Goal: Information Seeking & Learning: Check status

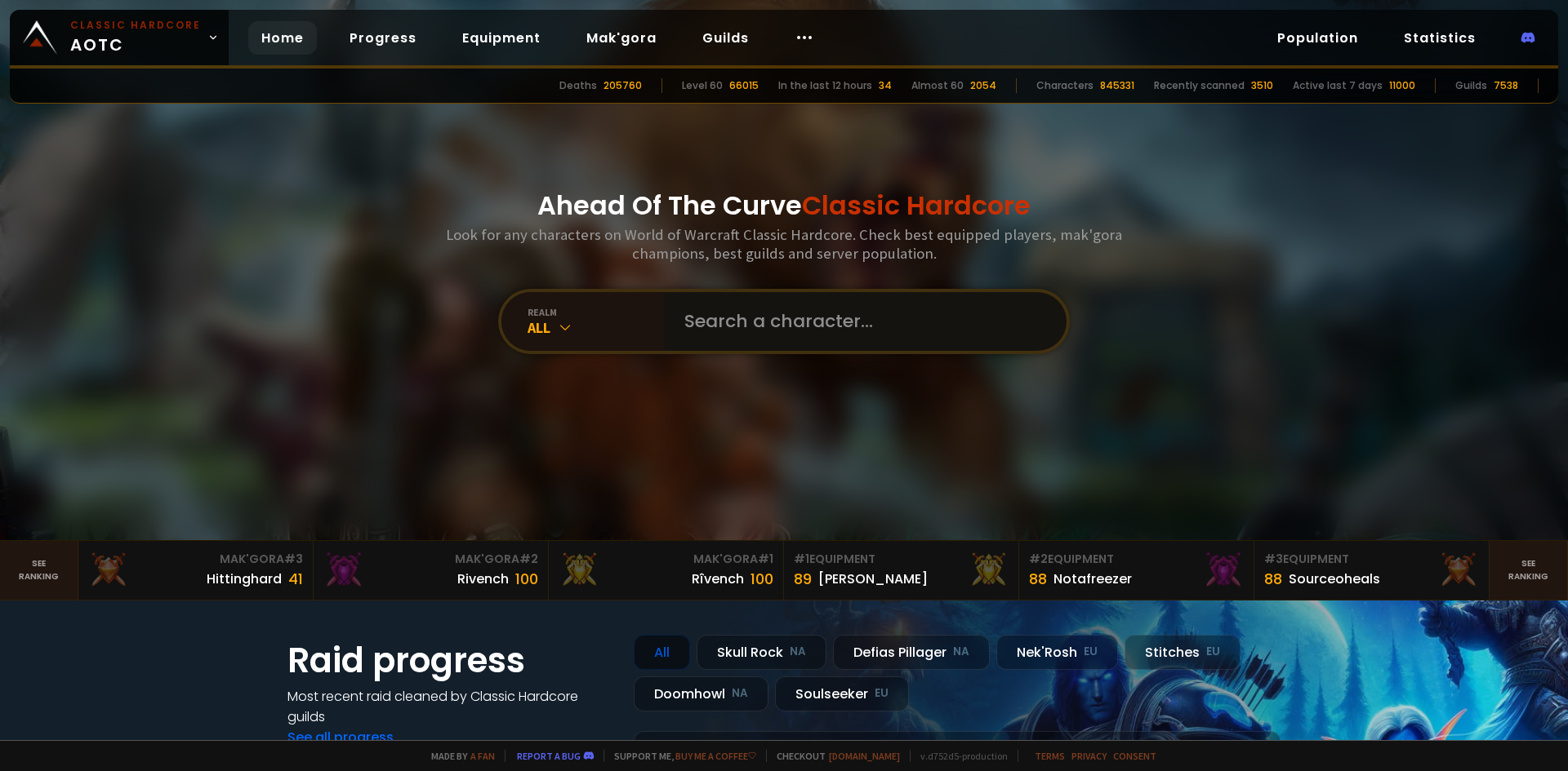
click at [723, 335] on input "text" at bounding box center [860, 321] width 372 height 59
type input "dendrofil"
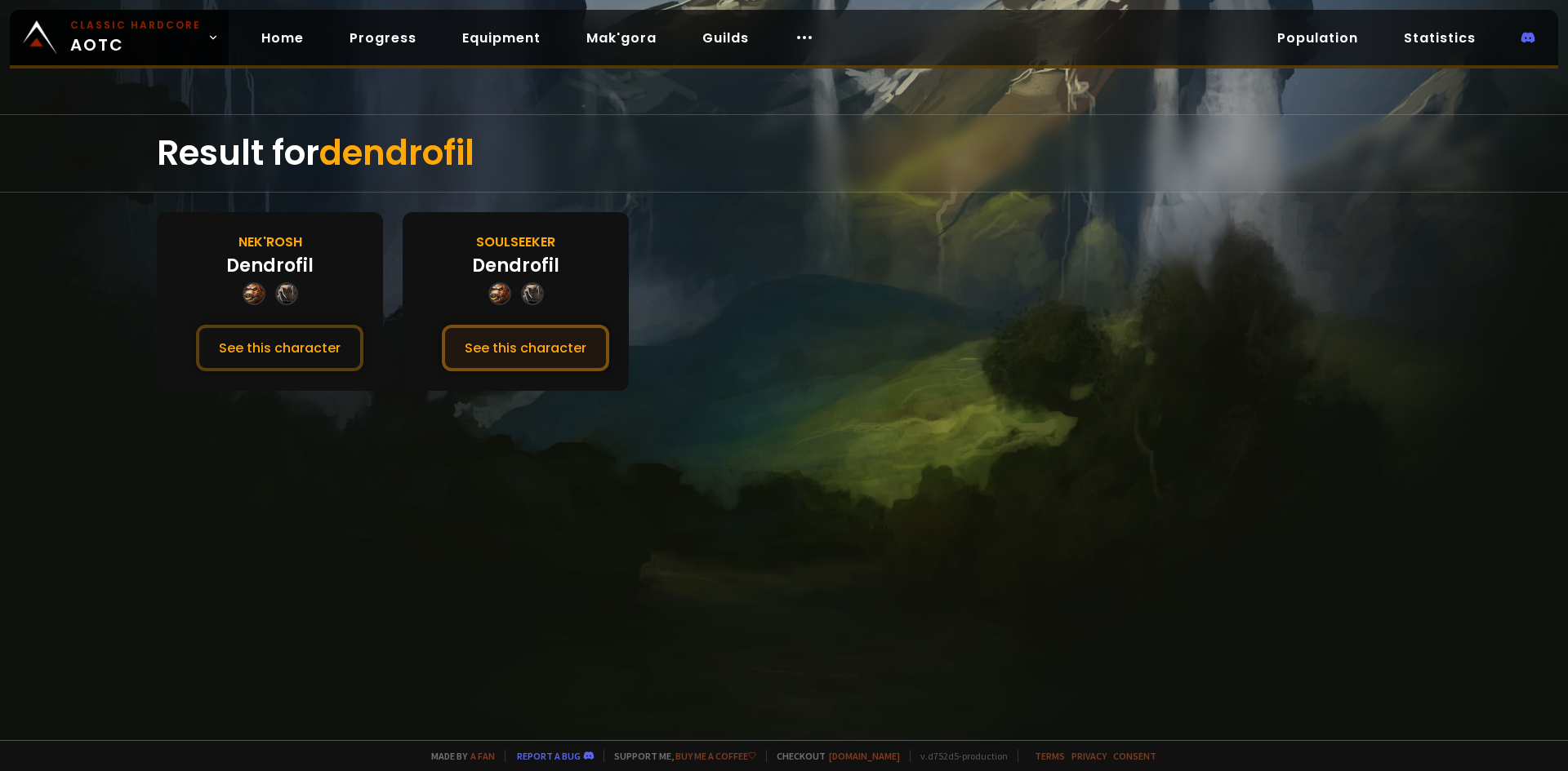
click at [511, 356] on button "See this character" at bounding box center [525, 348] width 167 height 46
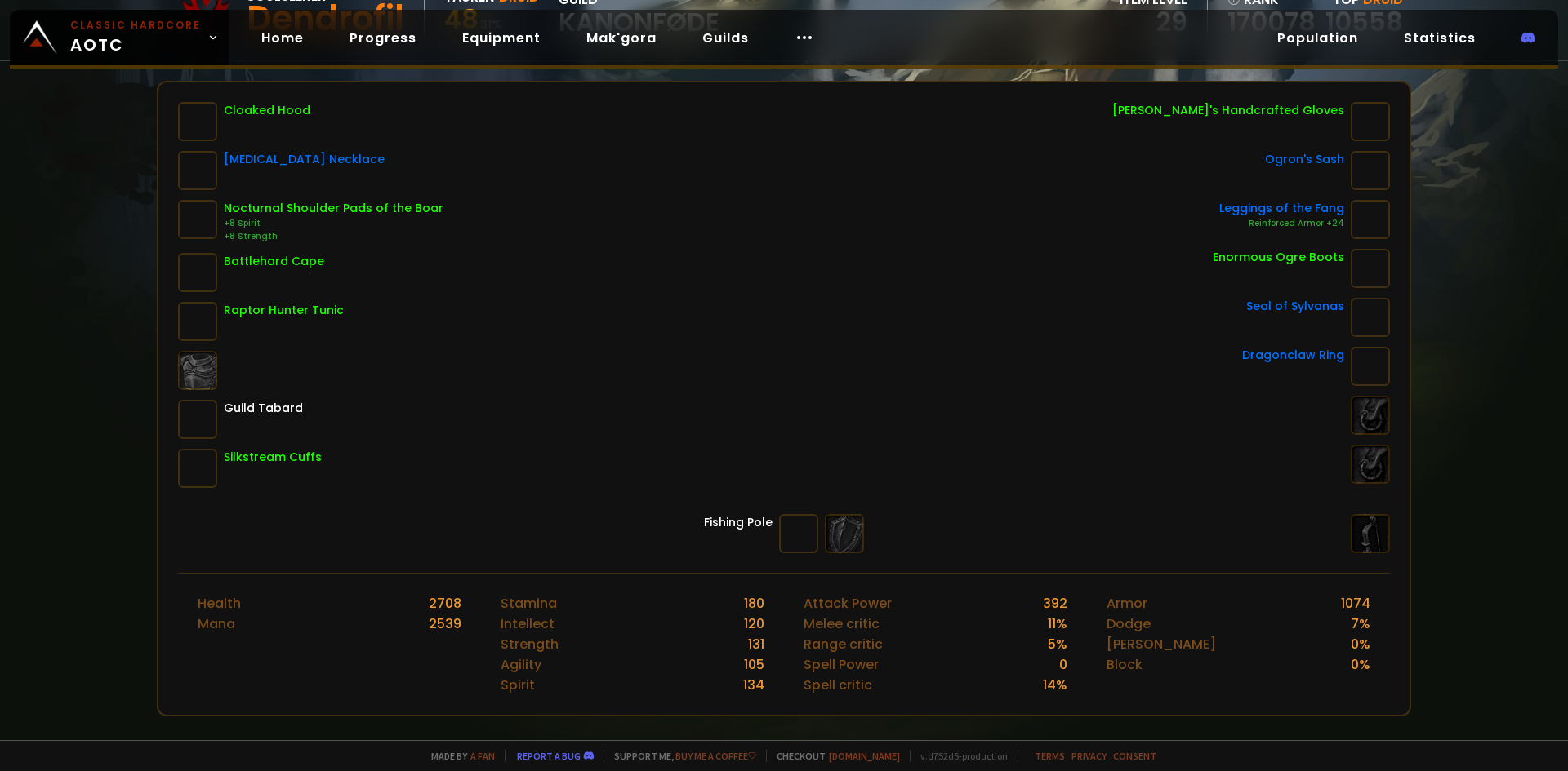
scroll to position [82, 0]
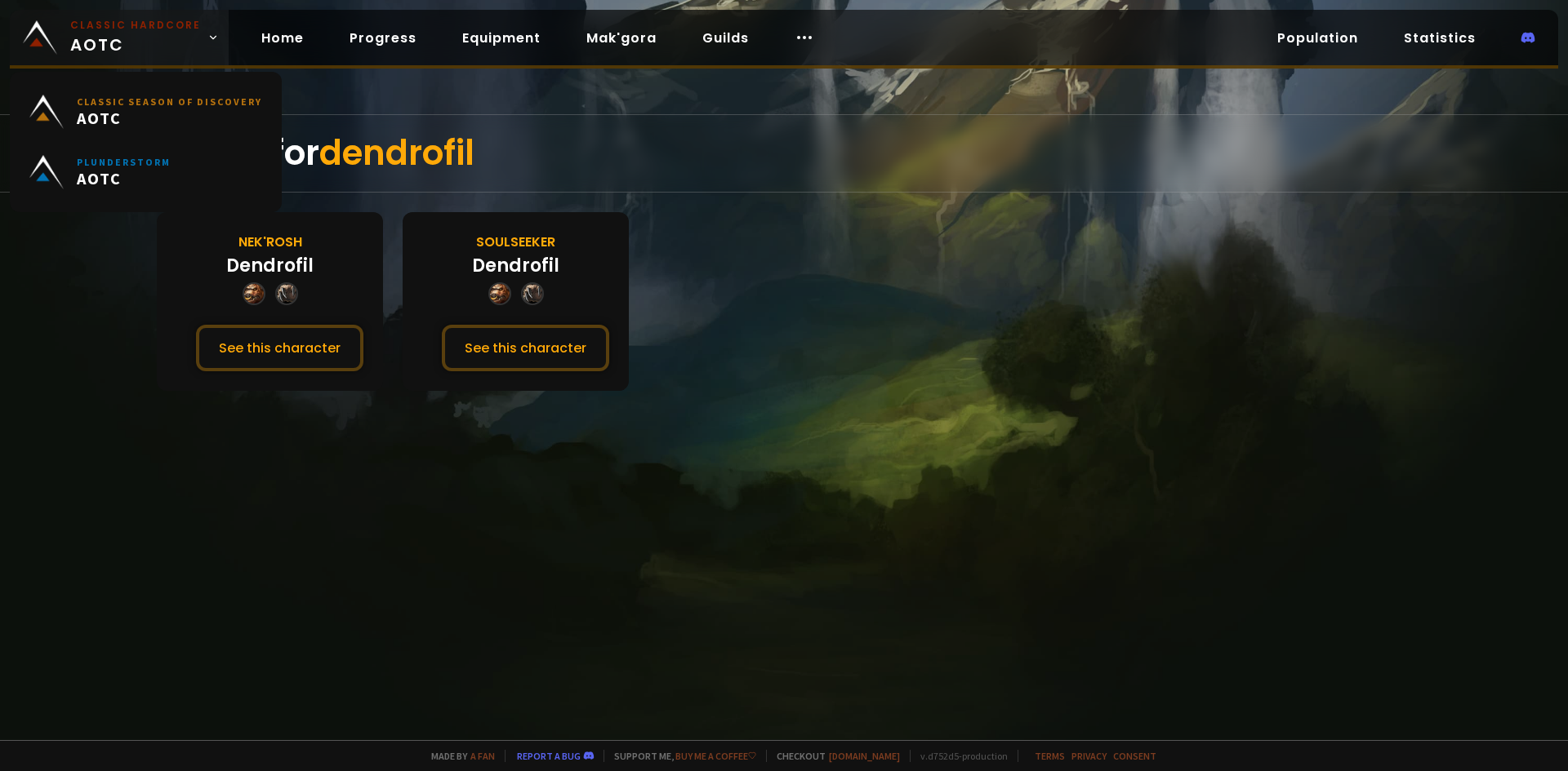
click at [130, 48] on span "Classic Hardcore AOTC" at bounding box center [135, 37] width 131 height 39
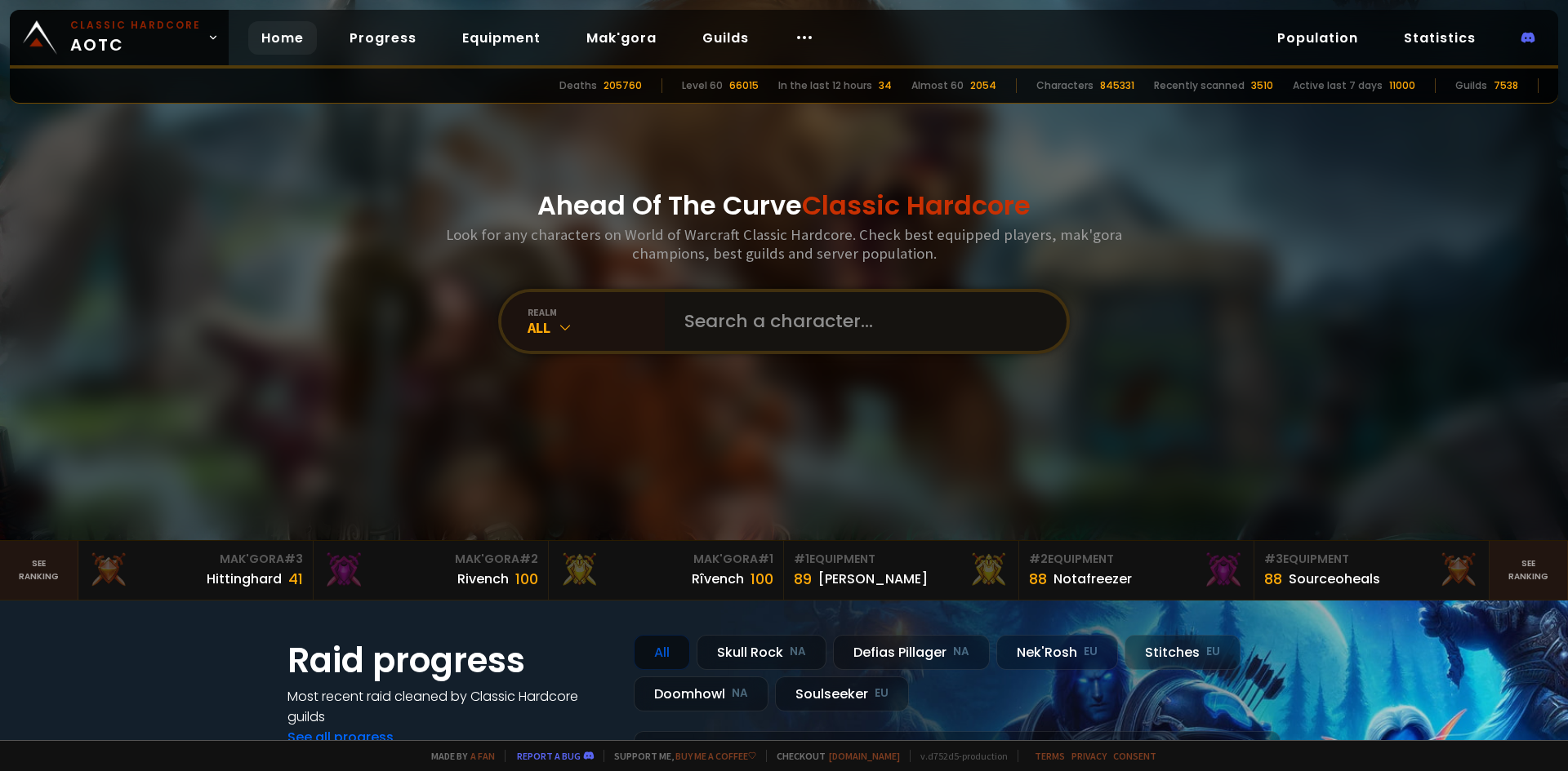
click at [723, 317] on input "text" at bounding box center [860, 321] width 372 height 59
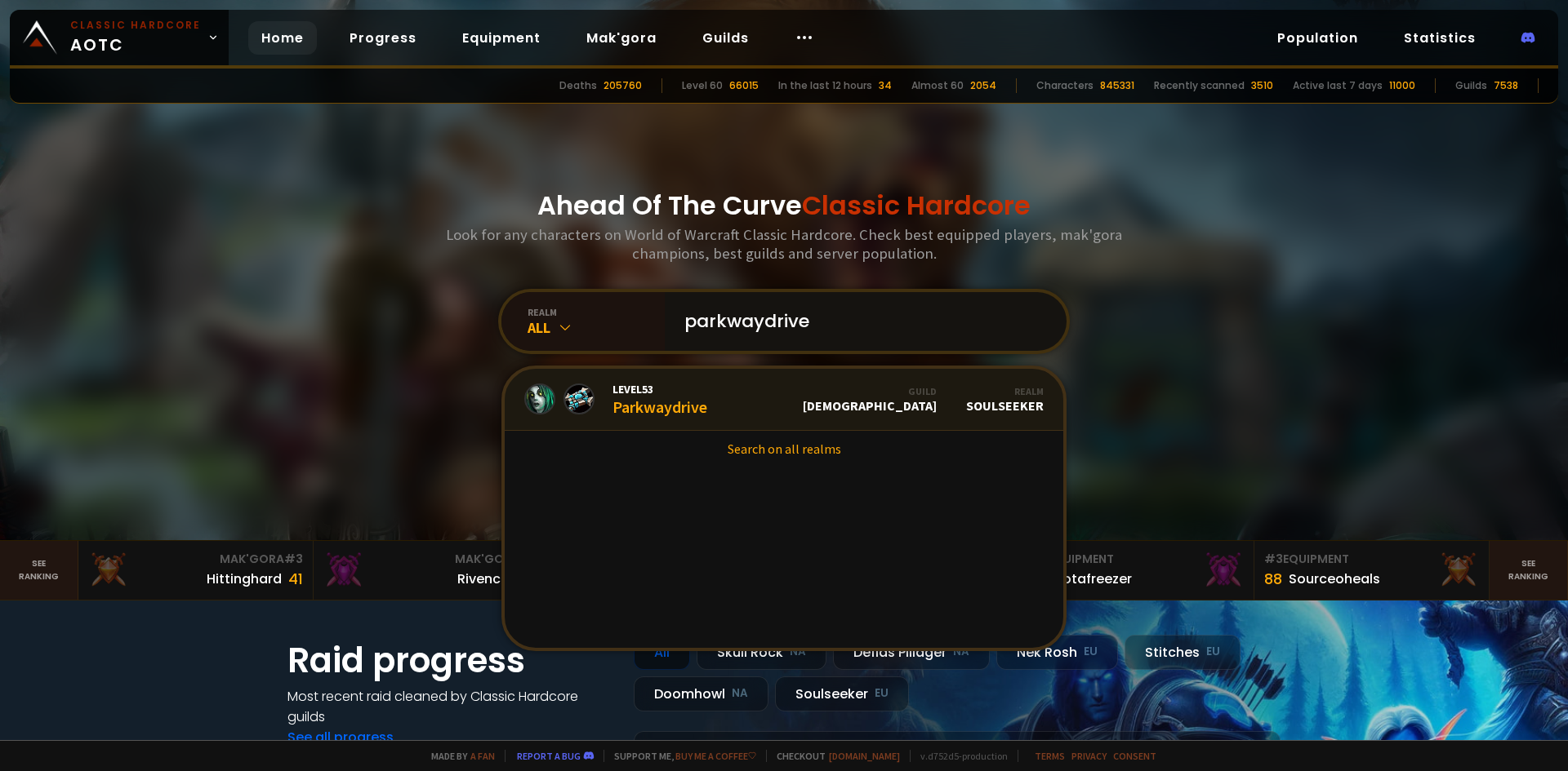
type input "parkwaydrive"
click at [645, 406] on div "Level 53 Parkwaydrive" at bounding box center [660, 400] width 94 height 35
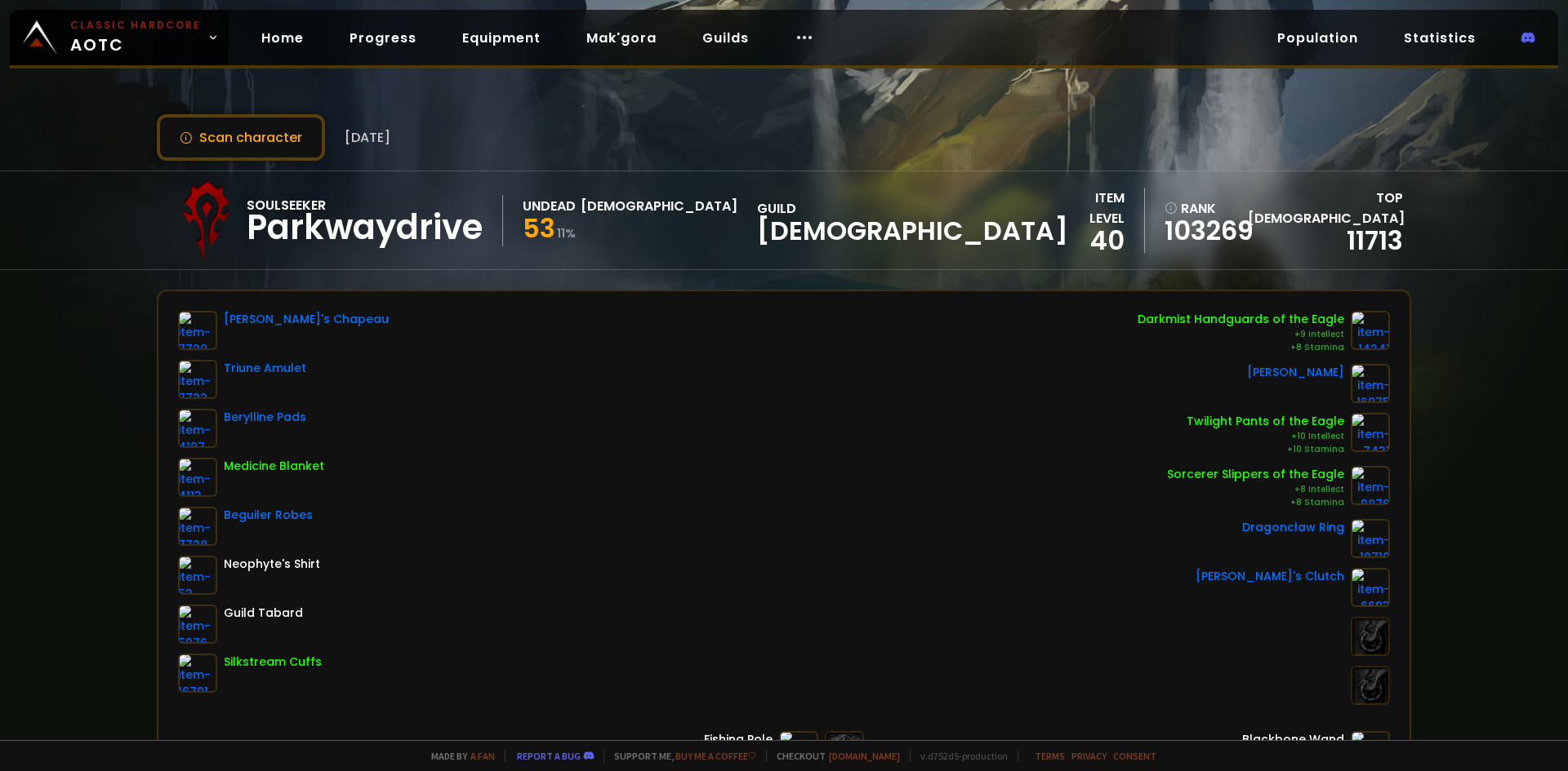
click at [757, 226] on span "[DEMOGRAPHIC_DATA]" at bounding box center [912, 231] width 311 height 25
click at [269, 142] on button "Scan character" at bounding box center [241, 137] width 168 height 46
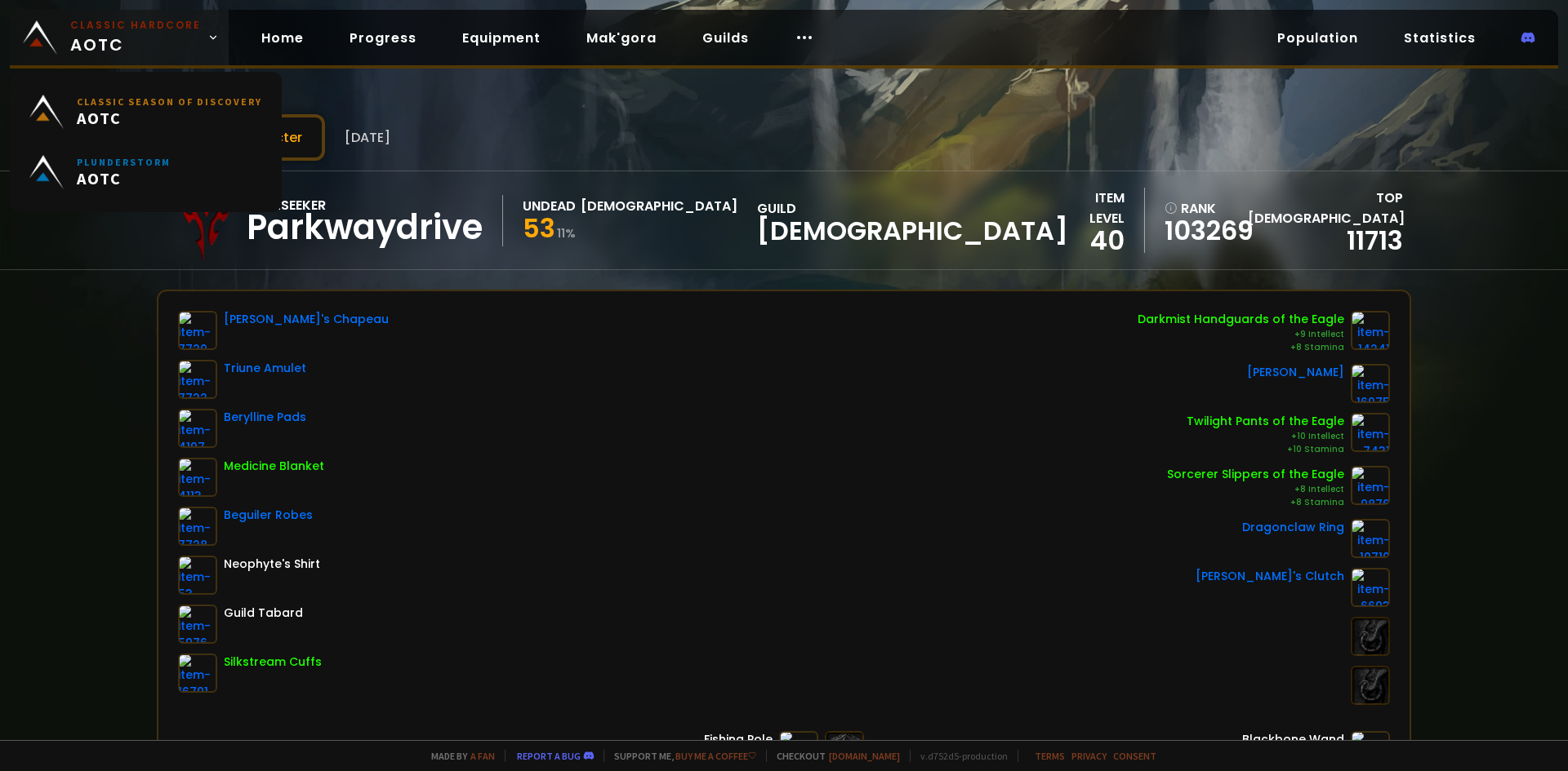
click at [126, 40] on span "Classic Hardcore AOTC" at bounding box center [135, 37] width 131 height 39
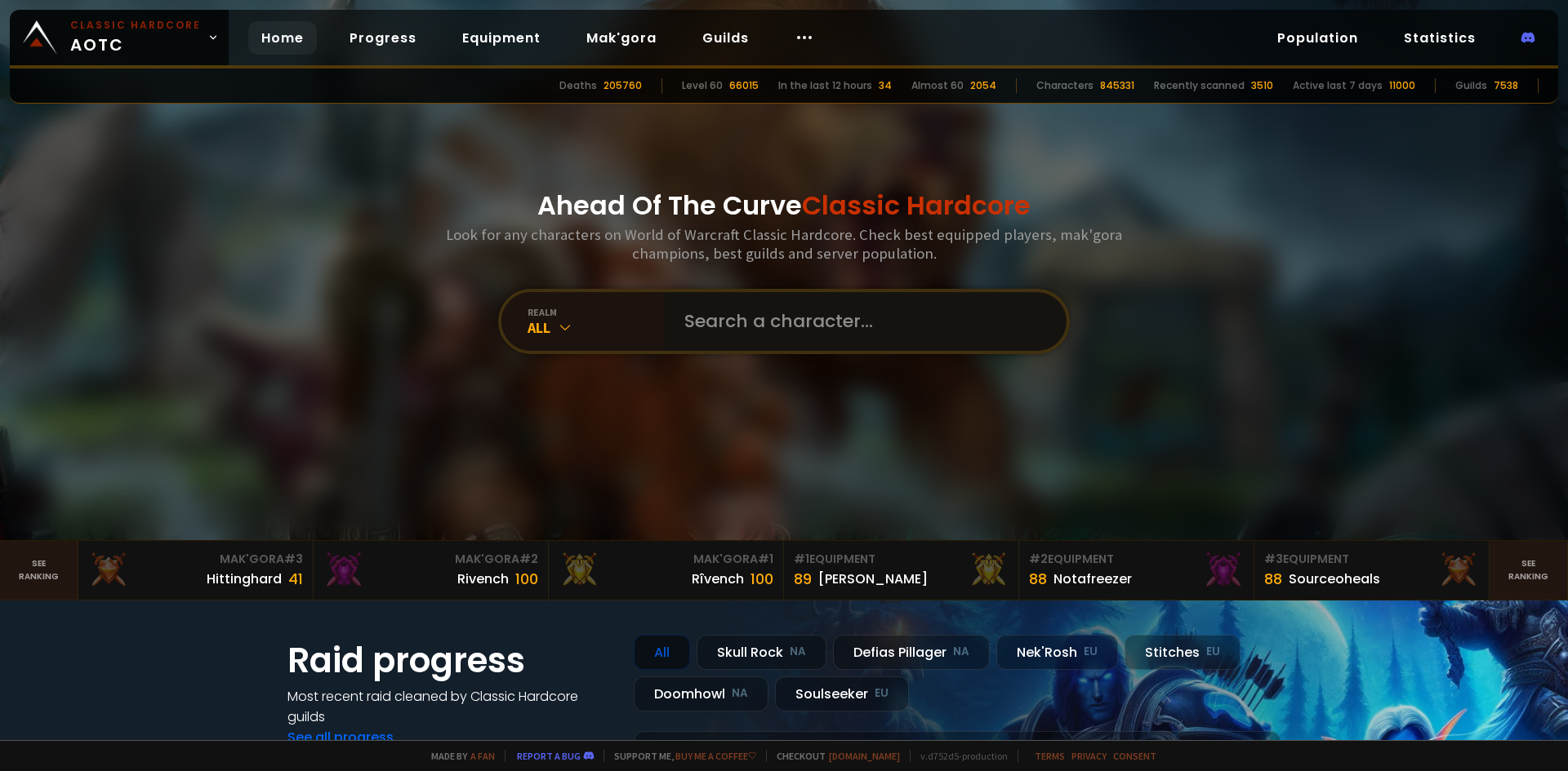
click at [716, 331] on input "text" at bounding box center [860, 321] width 372 height 59
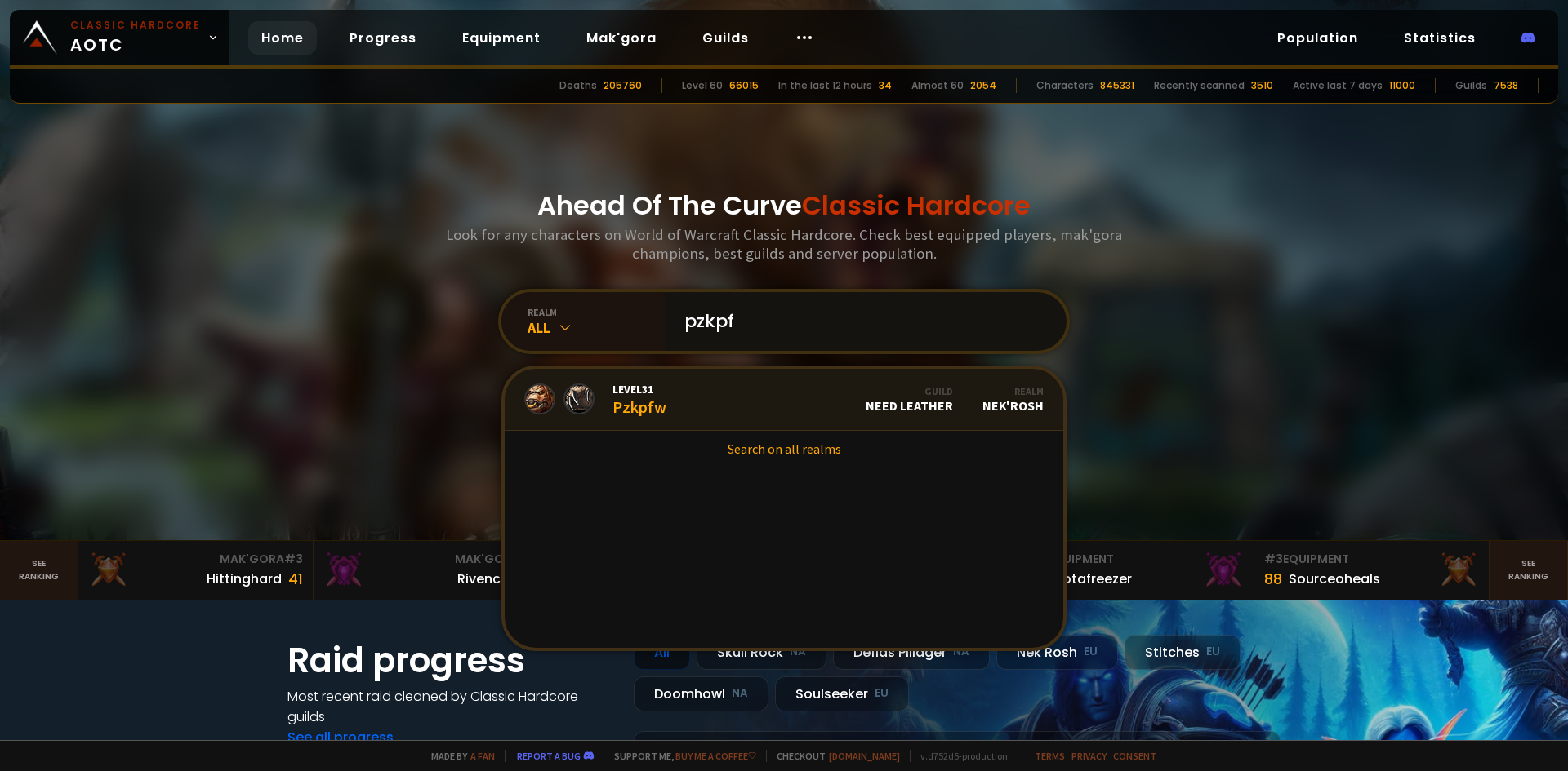
type input "pzkpf"
click at [640, 410] on div "Level 31 Pzkpfw" at bounding box center [639, 400] width 54 height 35
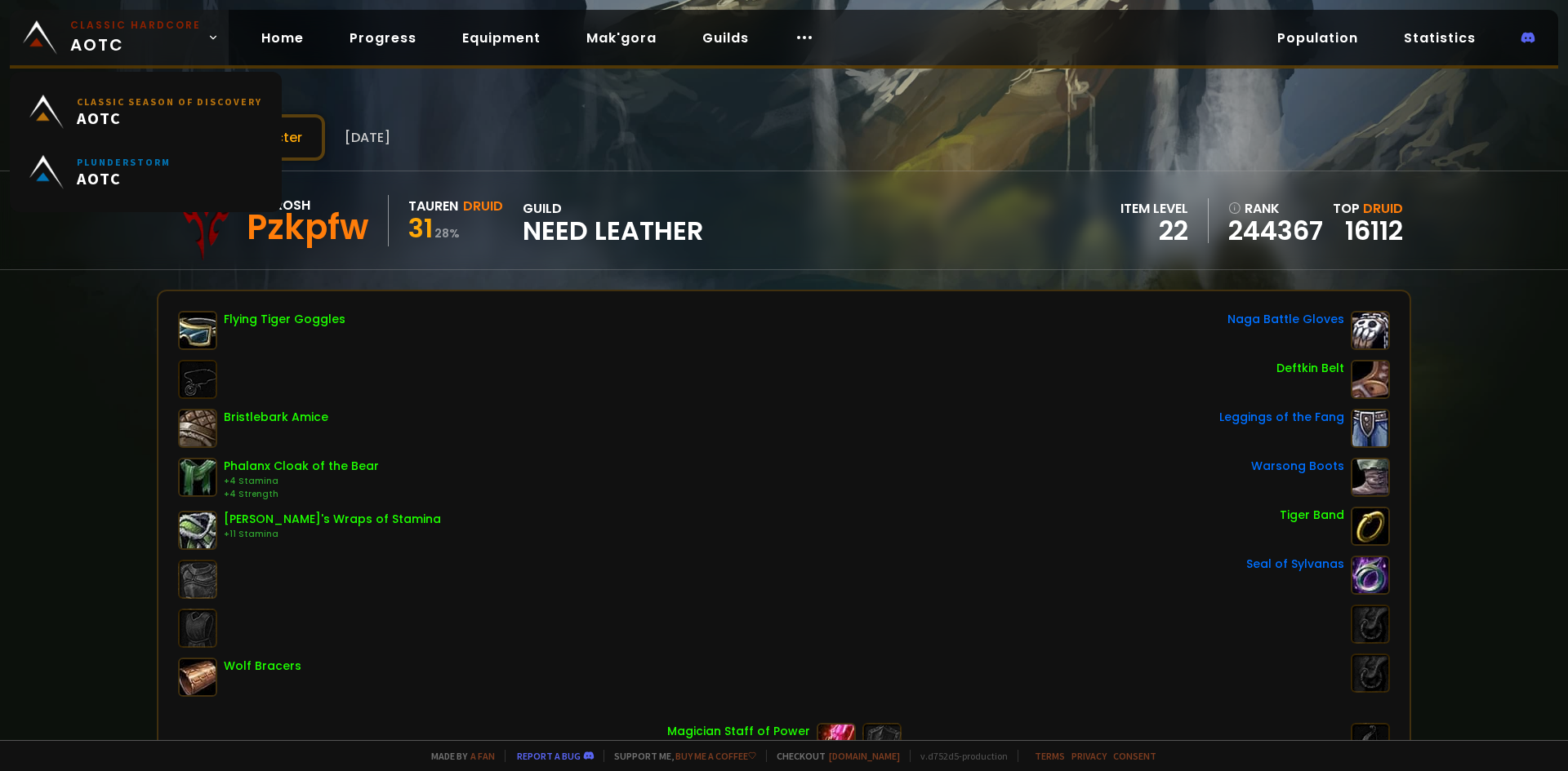
click at [104, 44] on span "Classic Hardcore AOTC" at bounding box center [135, 37] width 131 height 39
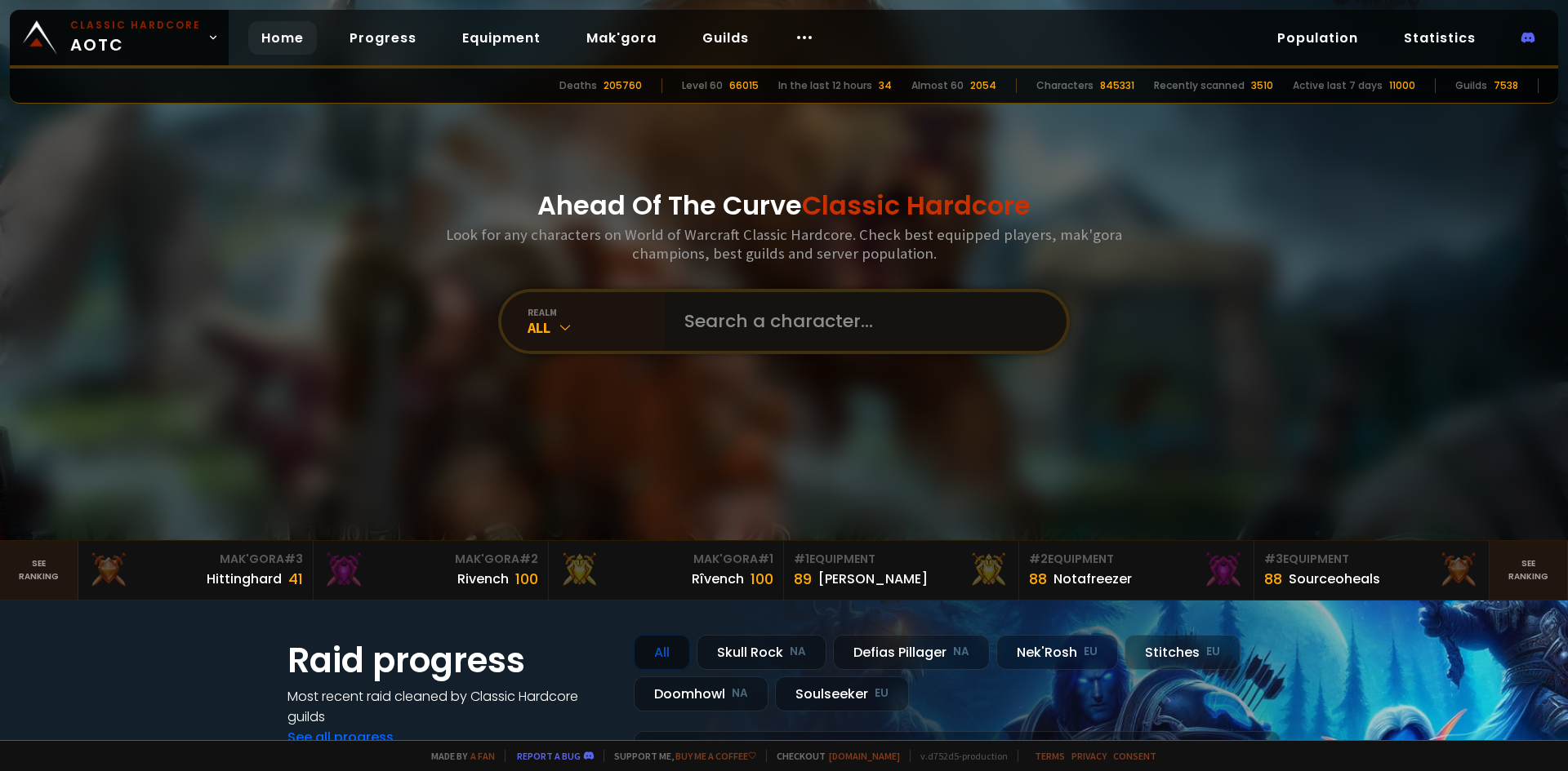
click at [893, 330] on input "text" at bounding box center [860, 321] width 372 height 59
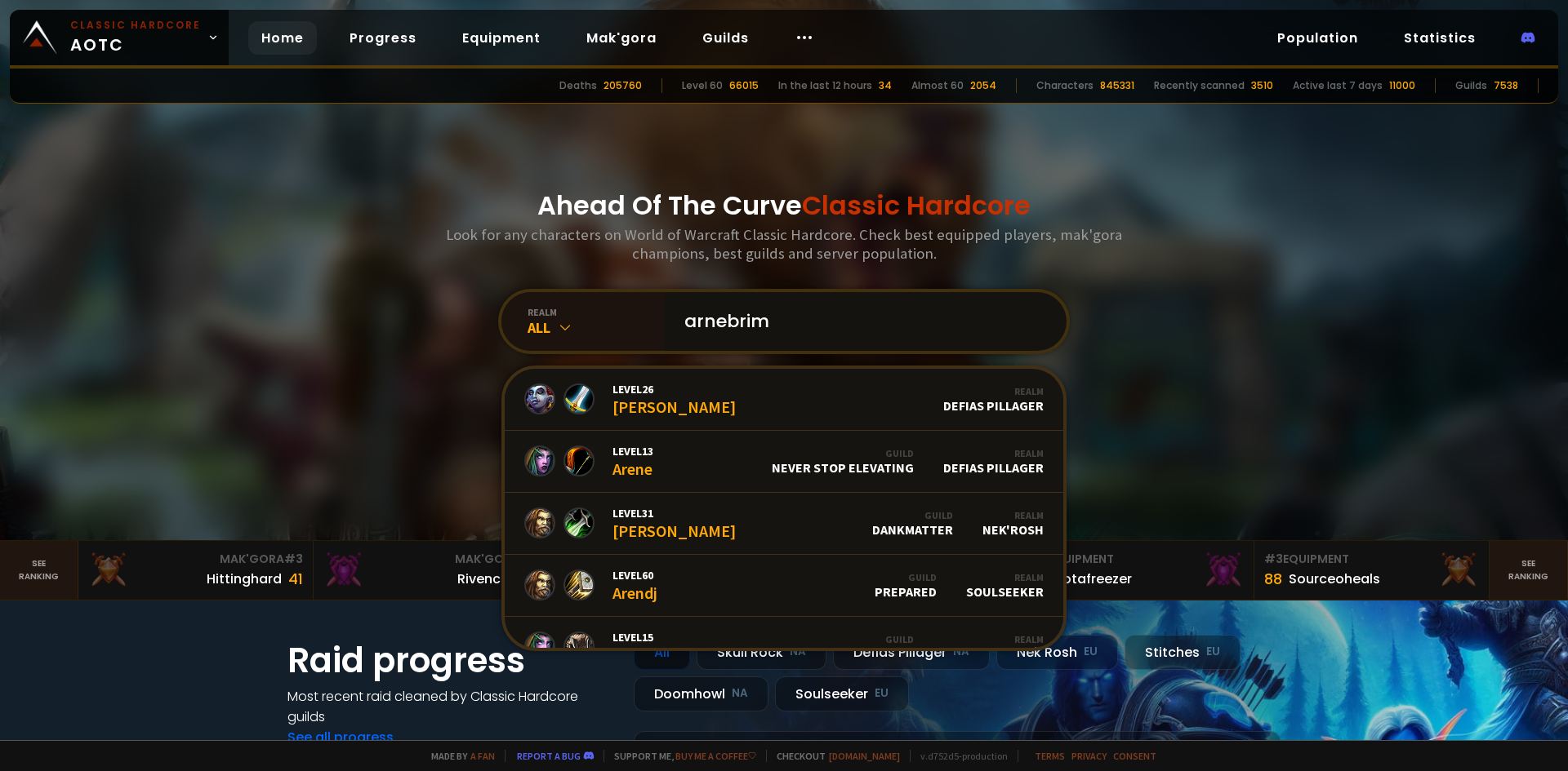
type input "arnebrimi"
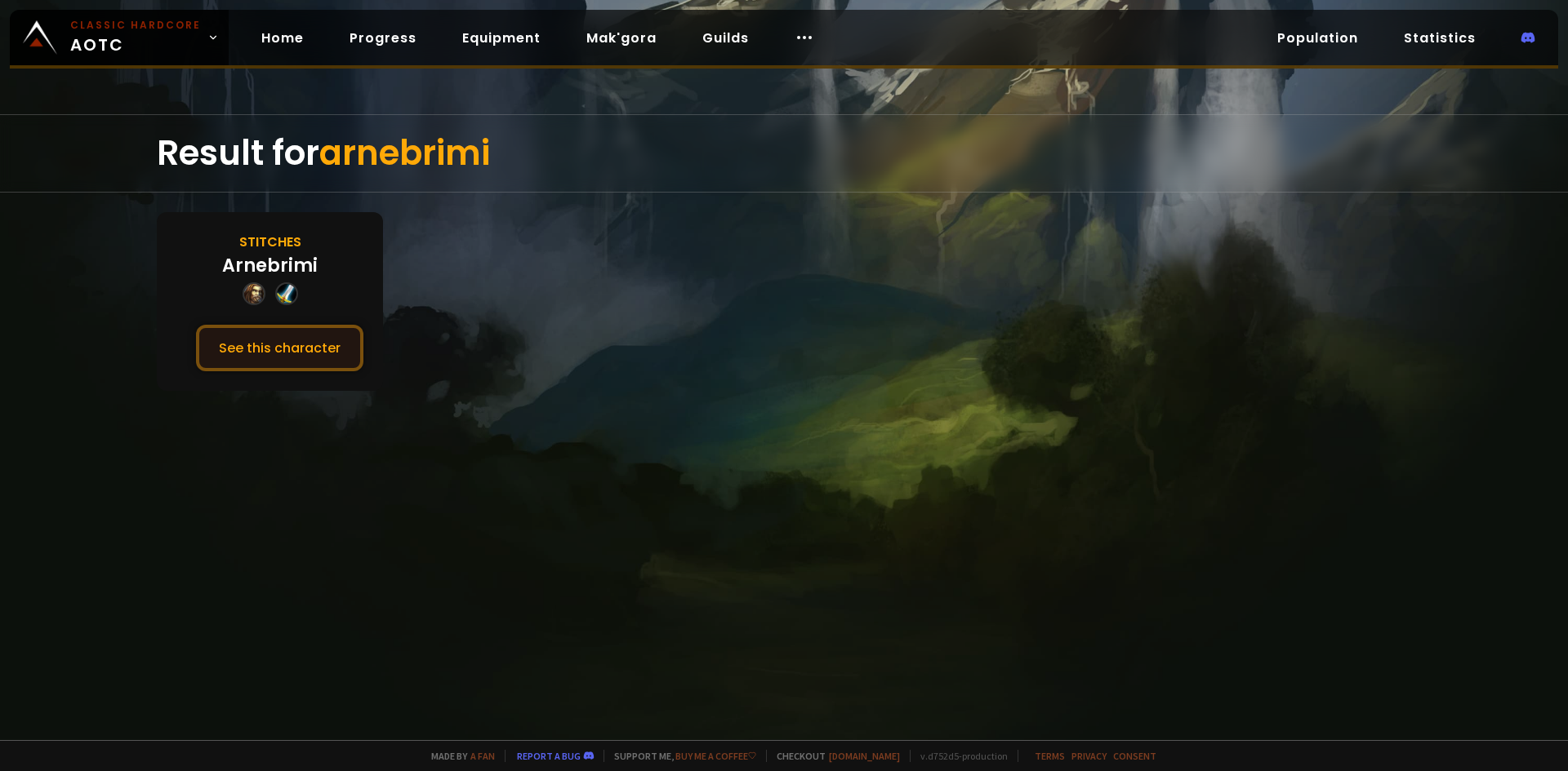
click at [314, 356] on button "See this character" at bounding box center [280, 348] width 167 height 46
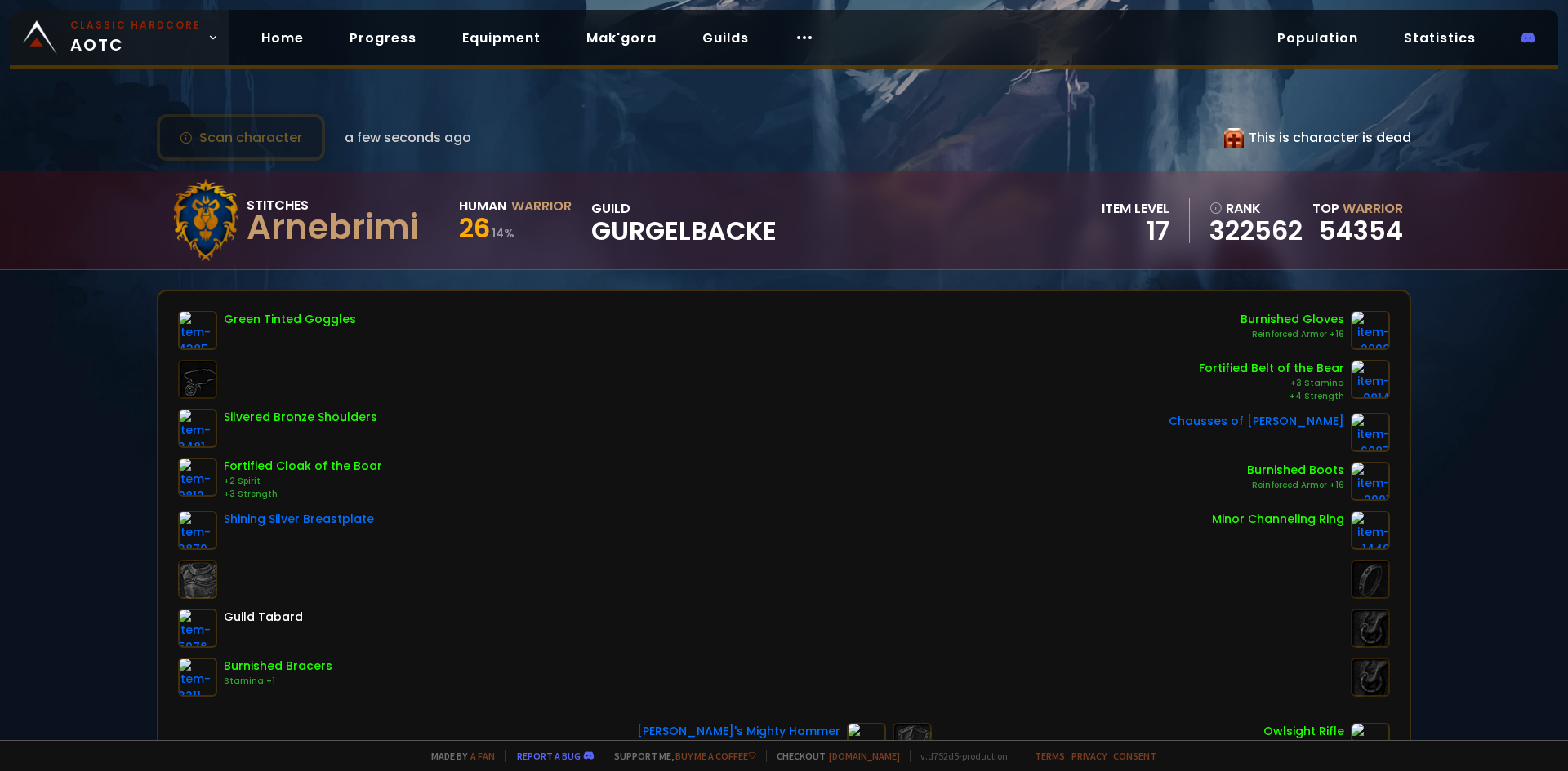
click at [116, 51] on span "Classic Hardcore AOTC" at bounding box center [135, 37] width 131 height 39
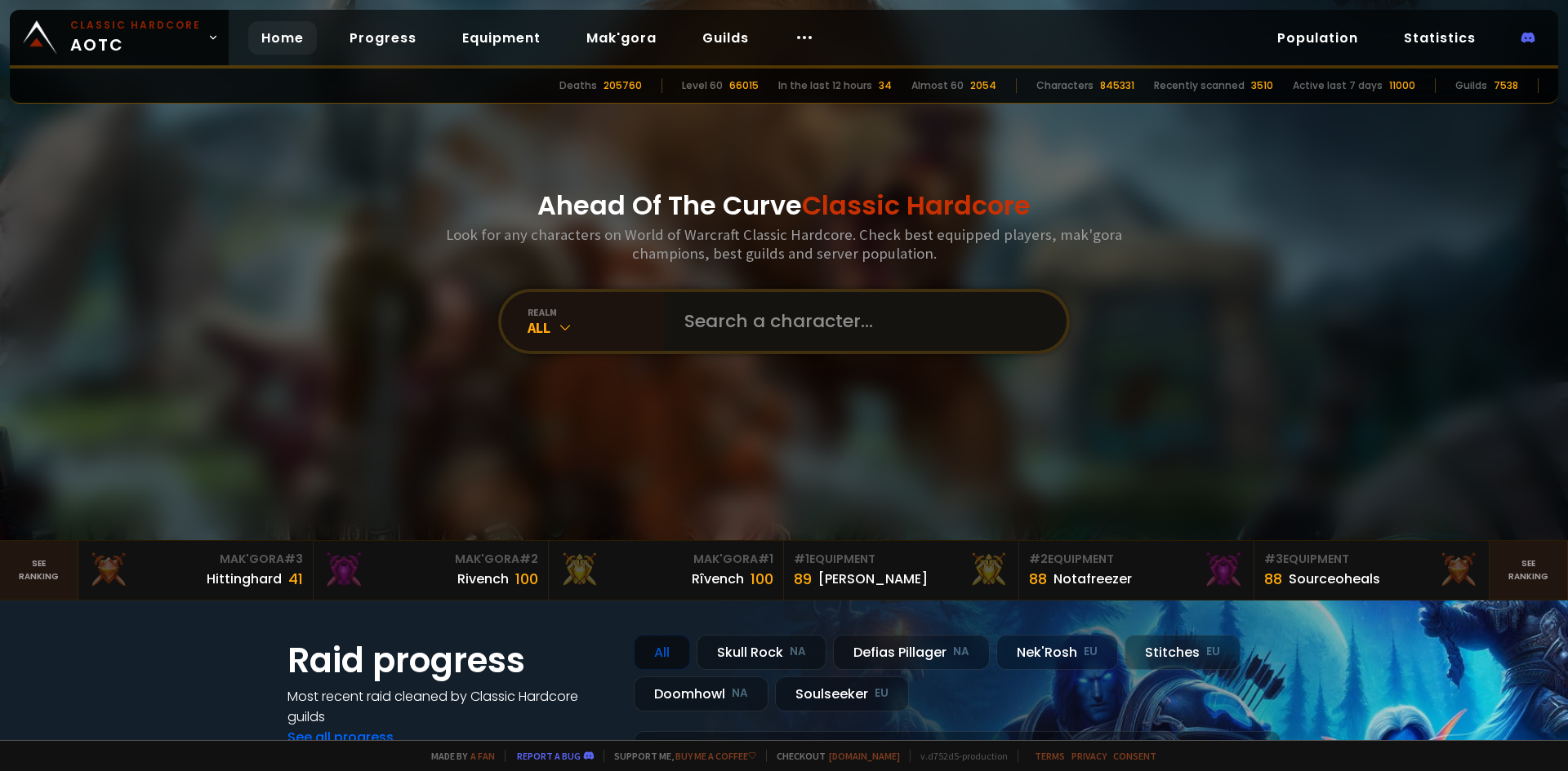
click at [726, 313] on input "text" at bounding box center [860, 321] width 372 height 59
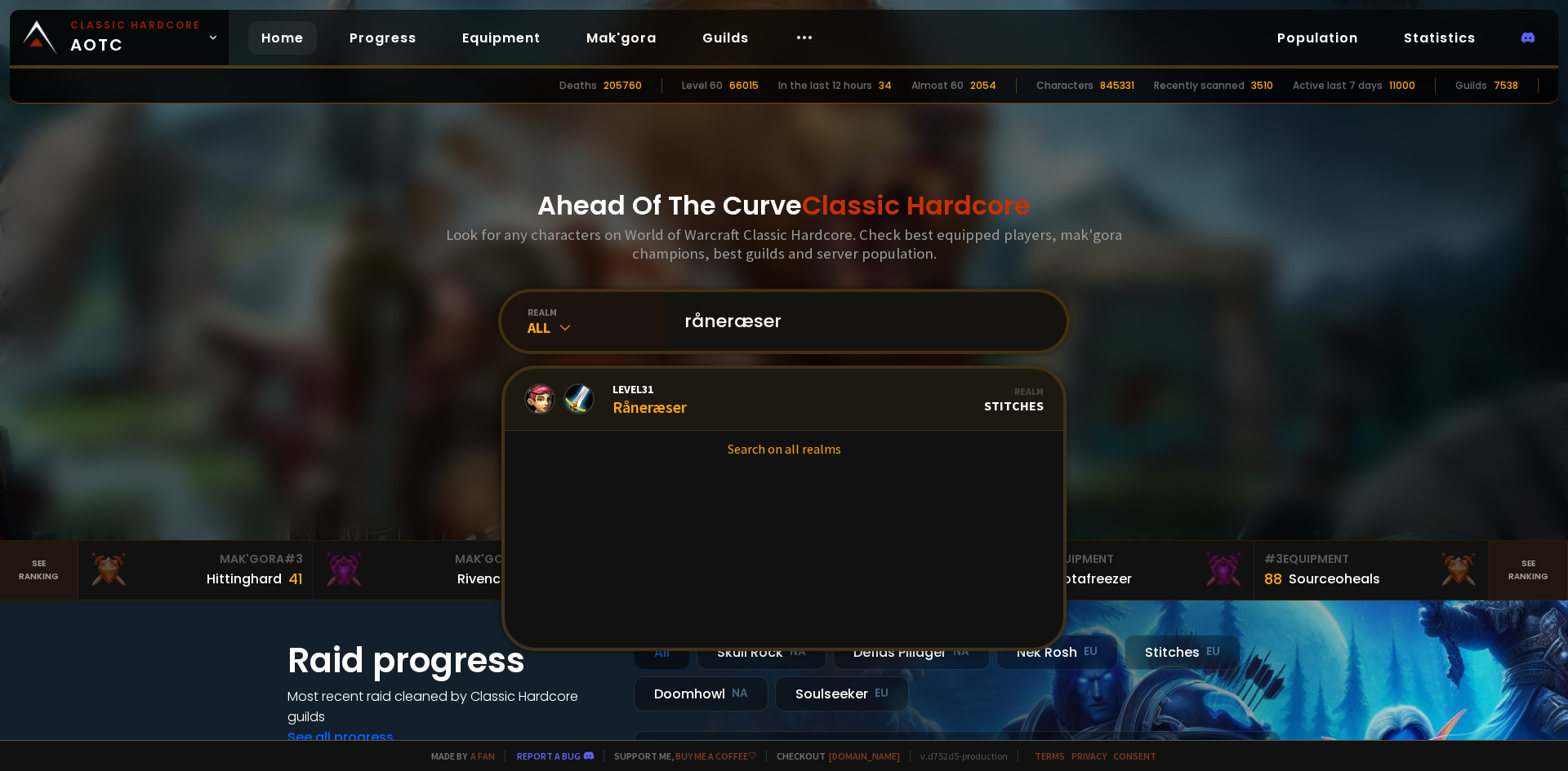
type input "råneræser"
click at [672, 397] on div "Level 31 Råneræser" at bounding box center [650, 400] width 74 height 35
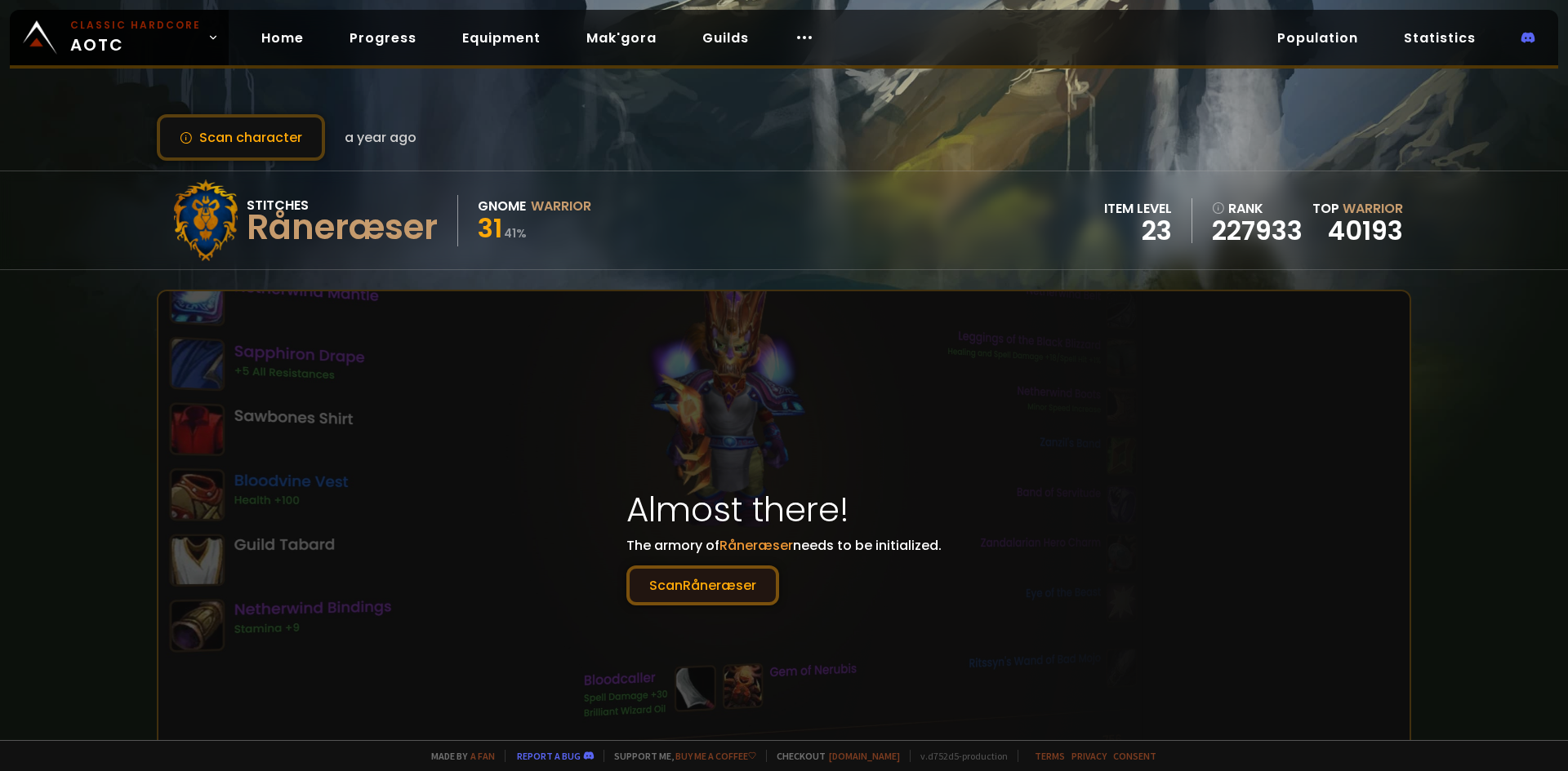
click at [692, 587] on button "Scan Råneræser" at bounding box center [702, 586] width 153 height 40
